Goal: Information Seeking & Learning: Check status

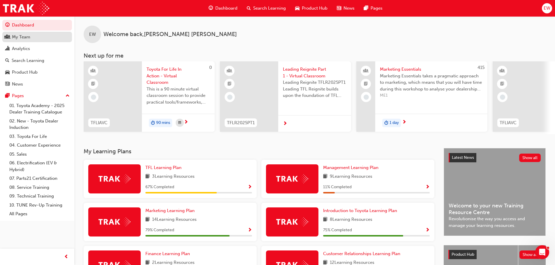
click at [16, 38] on div "My Team" at bounding box center [21, 37] width 18 height 7
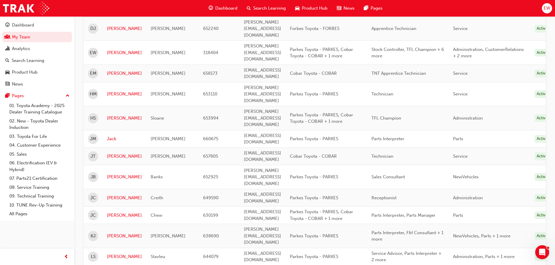
scroll to position [349, 0]
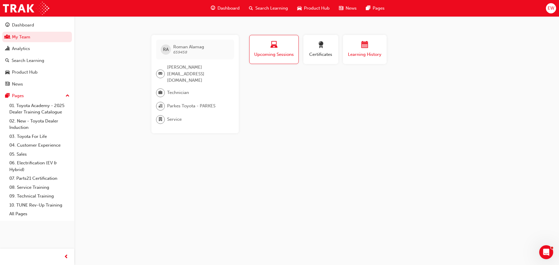
click at [363, 55] on span "Learning History" at bounding box center [364, 54] width 35 height 7
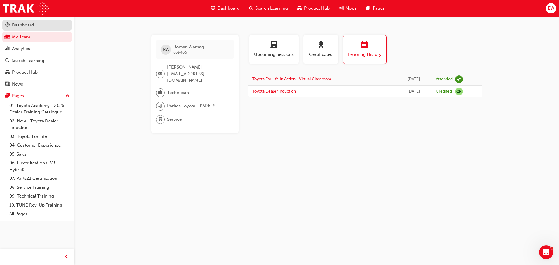
click at [30, 26] on div "Dashboard" at bounding box center [23, 25] width 22 height 7
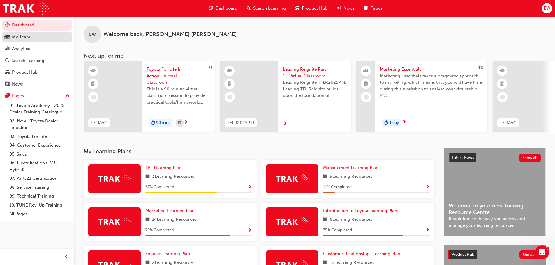
click at [26, 38] on div "My Team" at bounding box center [21, 37] width 18 height 7
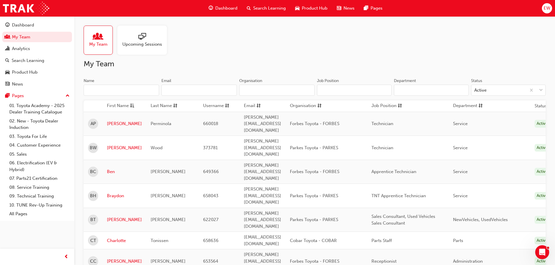
click at [133, 44] on span "Upcoming Sessions" at bounding box center [142, 44] width 40 height 7
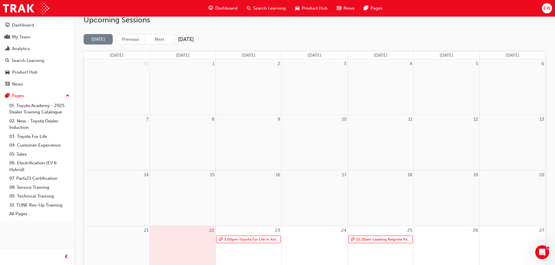
scroll to position [146, 0]
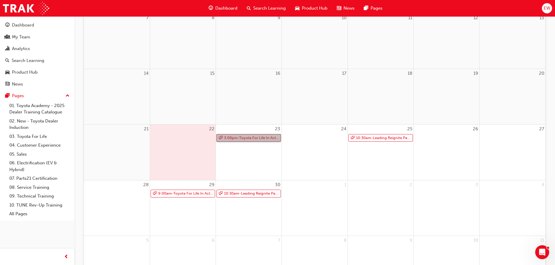
click at [255, 136] on link "3:00pm - Toyota For Life In Action - Virtual Classroom" at bounding box center [248, 138] width 64 height 8
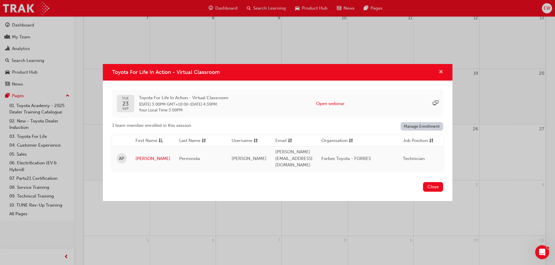
click at [440, 74] on span "cross-icon" at bounding box center [441, 72] width 4 height 5
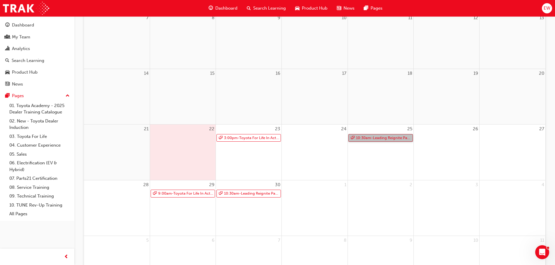
click at [381, 138] on link "10:30am - Leading Reignite Part 2 - Virtual Classroom" at bounding box center [380, 138] width 64 height 8
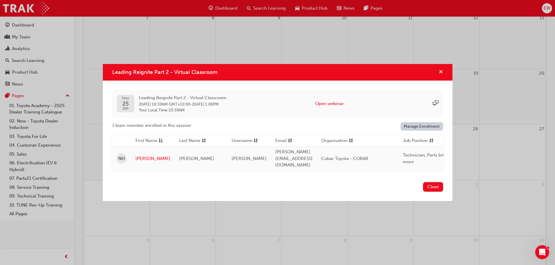
click at [439, 73] on span "cross-icon" at bounding box center [441, 72] width 4 height 5
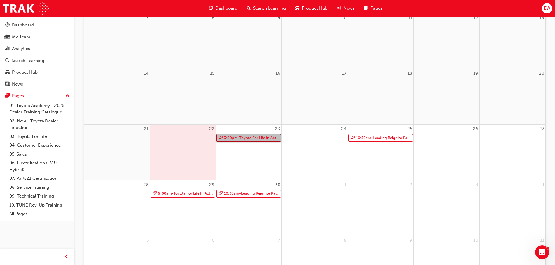
click at [240, 136] on link "3:00pm - Toyota For Life In Action - Virtual Classroom" at bounding box center [248, 138] width 64 height 8
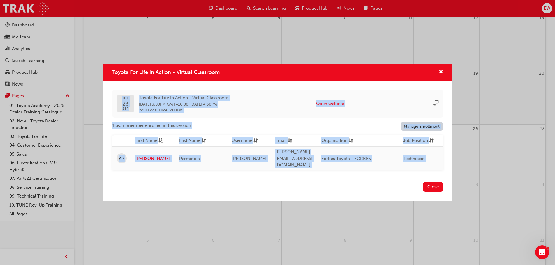
drag, startPoint x: 269, startPoint y: 73, endPoint x: 310, endPoint y: 215, distance: 148.2
click at [310, 215] on div "Toyota For Life In Action - Virtual Classroom [DATE] Toyota For Life In Action …" at bounding box center [277, 132] width 555 height 265
click at [425, 186] on button "Close" at bounding box center [433, 187] width 20 height 10
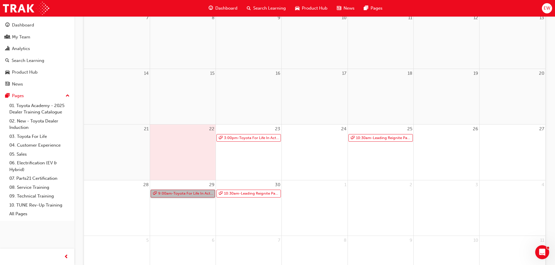
click at [197, 192] on link "9:00am - Toyota For Life In Action - Virtual Classroom" at bounding box center [183, 194] width 64 height 8
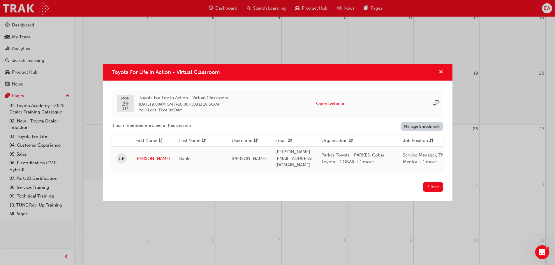
click at [440, 70] on span "cross-icon" at bounding box center [441, 72] width 4 height 5
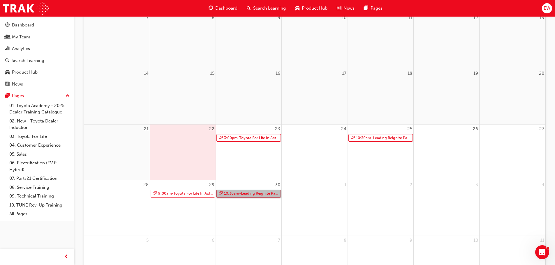
click at [239, 194] on link "10:30am - Leading Reignite Part 2 - Virtual Classroom" at bounding box center [248, 194] width 64 height 8
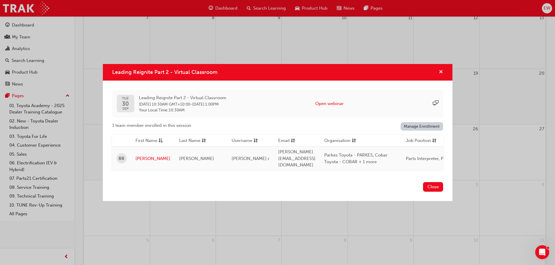
click at [442, 73] on span "cross-icon" at bounding box center [441, 72] width 4 height 5
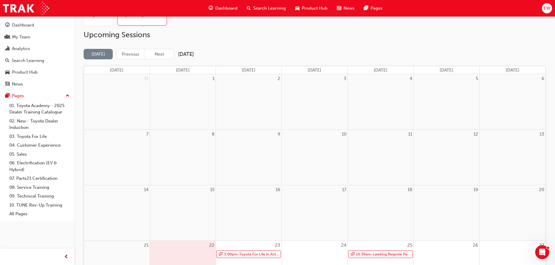
scroll to position [87, 0]
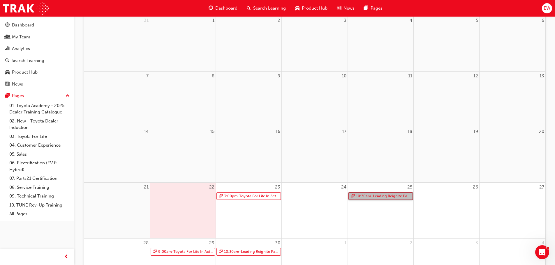
click at [383, 197] on link "10:30am - Leading Reignite Part 2 - Virtual Classroom" at bounding box center [380, 197] width 64 height 8
